Goal: Find specific page/section: Find specific page/section

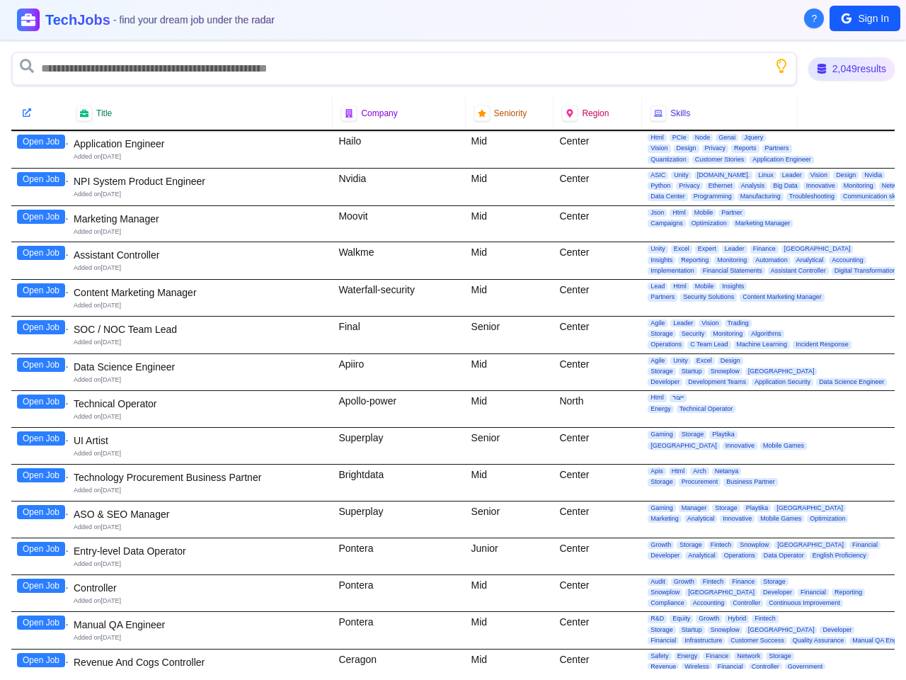
click at [453, 340] on div "Final" at bounding box center [399, 334] width 132 height 37
click at [814, 18] on span "?" at bounding box center [815, 18] width 6 height 14
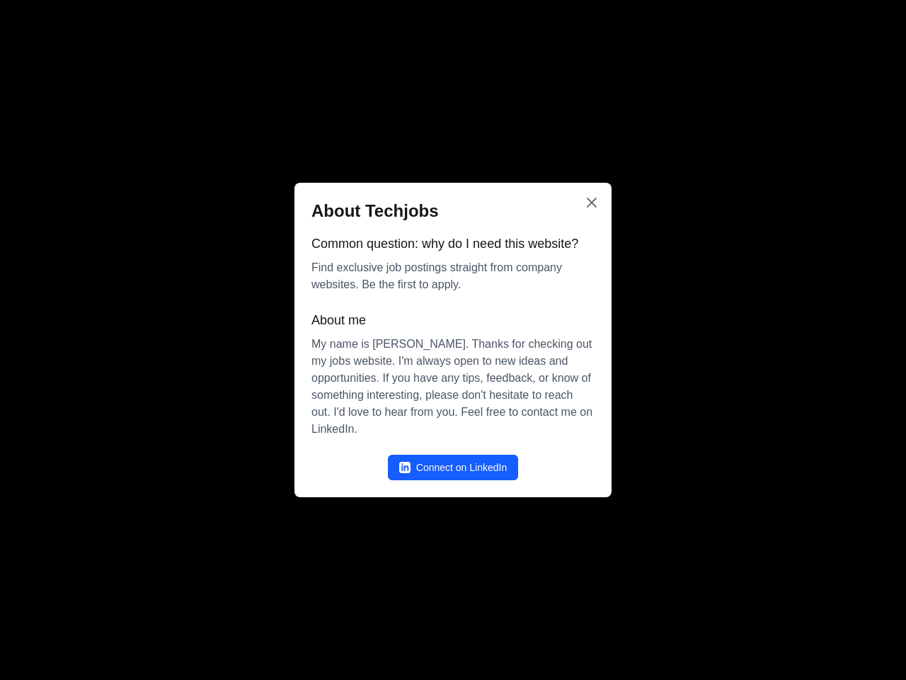
click at [865, 18] on div at bounding box center [453, 340] width 906 height 680
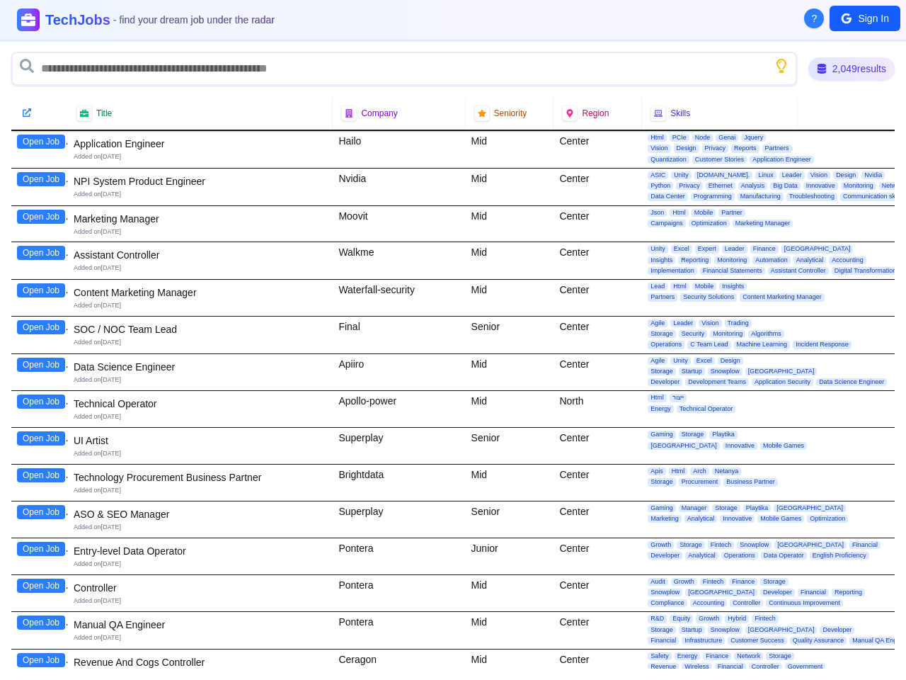
click at [779, 66] on icon "Show search tips" at bounding box center [781, 66] width 14 height 14
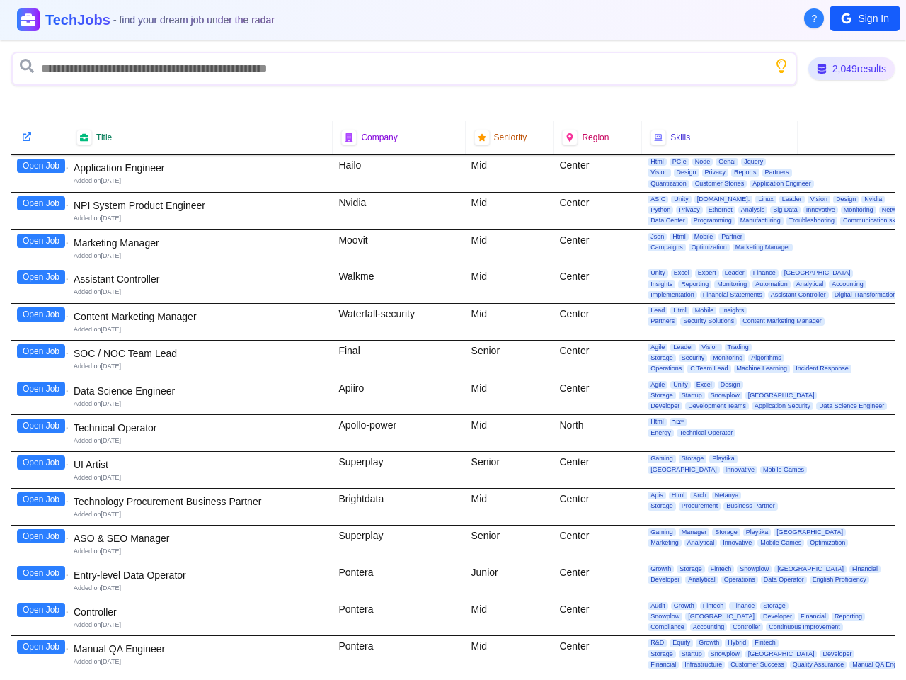
click at [41, 142] on div at bounding box center [40, 137] width 40 height 14
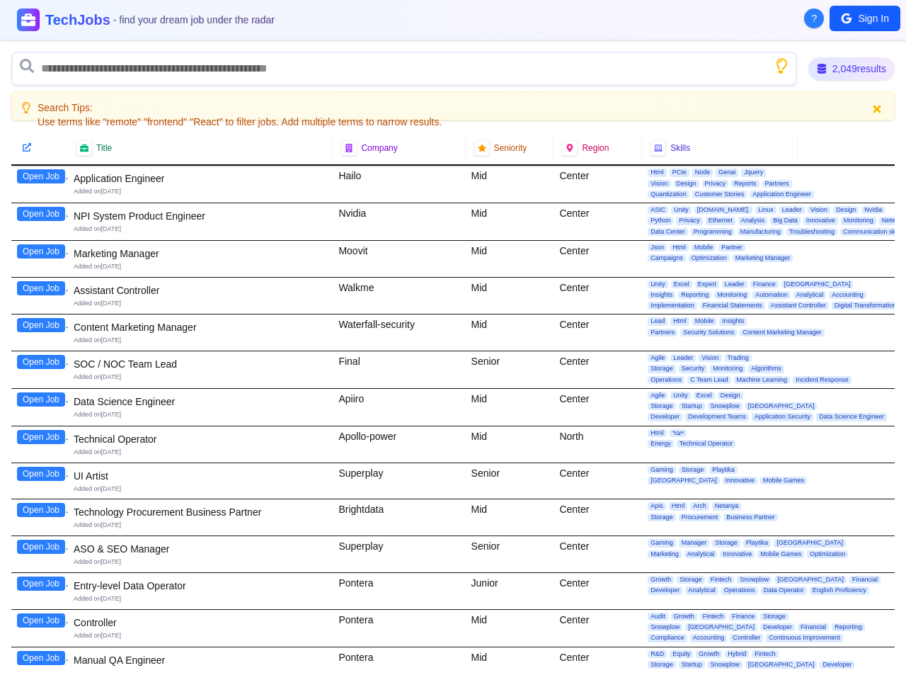
click at [41, 179] on button "Open Job" at bounding box center [41, 176] width 48 height 14
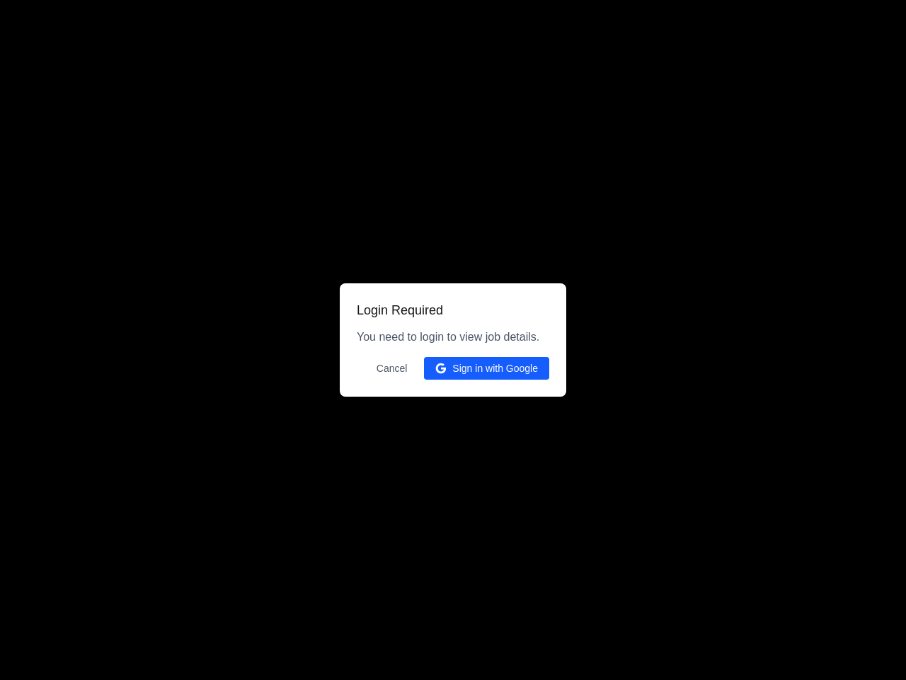
click at [41, 217] on div at bounding box center [453, 340] width 906 height 680
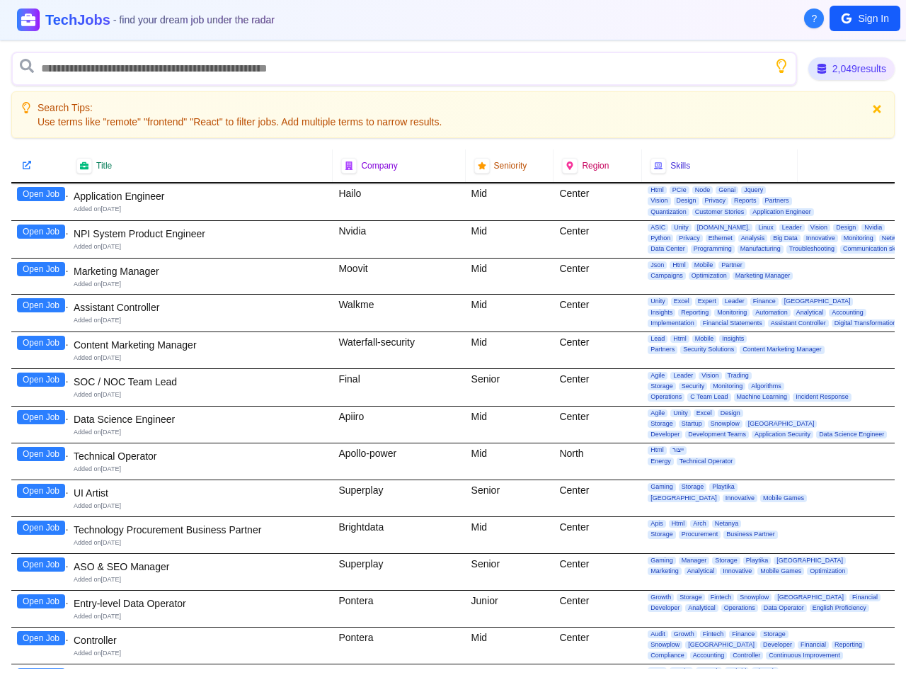
click at [41, 253] on div "Open Job" at bounding box center [39, 239] width 57 height 37
click at [41, 290] on div "Open Job" at bounding box center [39, 276] width 57 height 36
click at [41, 327] on div "Open Job" at bounding box center [39, 313] width 57 height 37
